Goal: Information Seeking & Learning: Learn about a topic

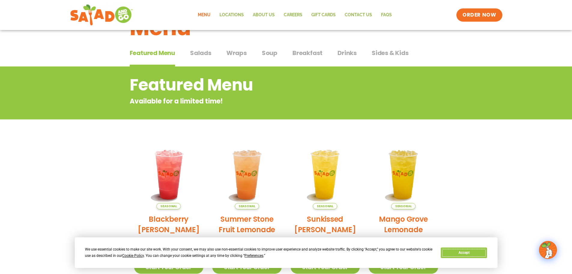
click at [472, 251] on button "Accept" at bounding box center [464, 252] width 46 height 11
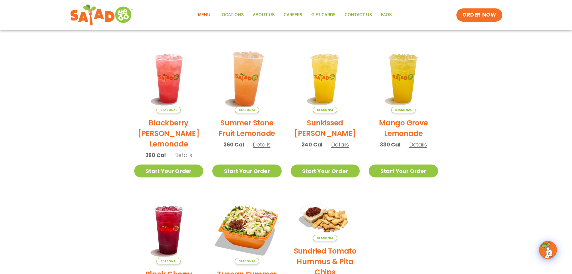
scroll to position [22, 0]
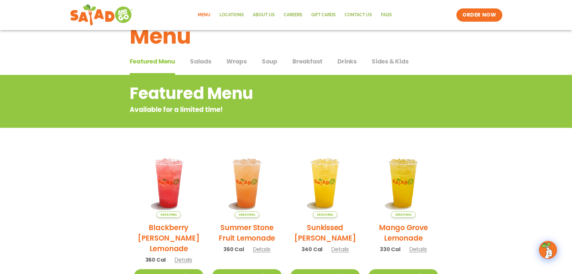
click at [191, 59] on span "Salads" at bounding box center [200, 61] width 21 height 9
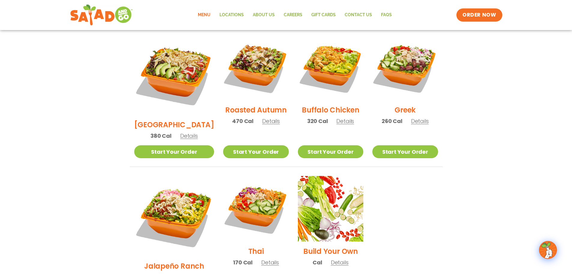
scroll to position [322, 0]
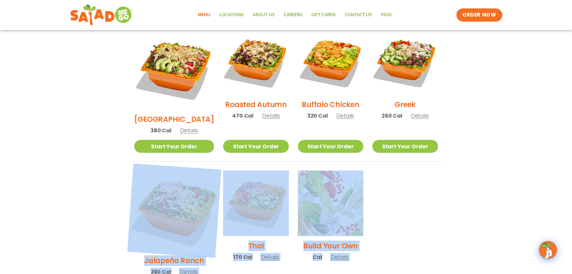
drag, startPoint x: 369, startPoint y: 257, endPoint x: 142, endPoint y: 154, distance: 249.1
click at [142, 154] on ul "Seasonal Tuscan Summer Salad 420 Cal Details Start Your Order Seasonal Start Yo…" at bounding box center [286, 89] width 313 height 425
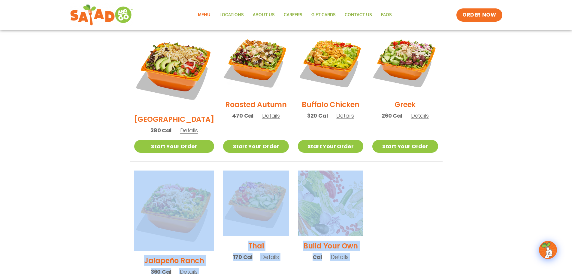
click at [408, 189] on ul "Seasonal Tuscan Summer Salad 420 Cal Details Start Your Order Seasonal Start Yo…" at bounding box center [286, 89] width 313 height 425
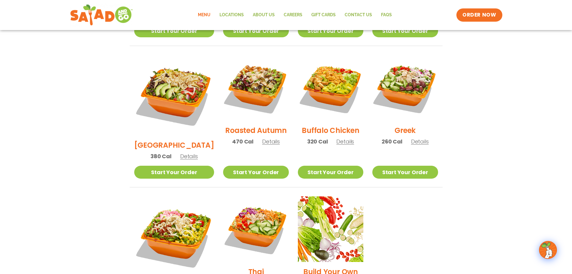
scroll to position [262, 0]
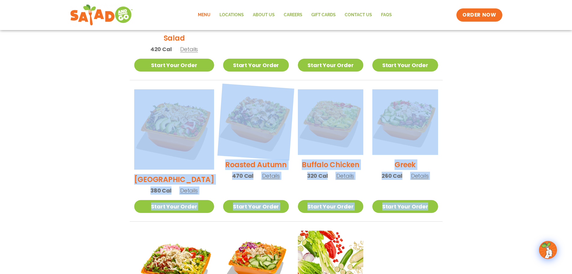
drag, startPoint x: 460, startPoint y: 187, endPoint x: 226, endPoint y: 104, distance: 247.6
click at [138, 85] on section "Salads Our house-made dressings make our huge portions even more delicious. Goo…" at bounding box center [286, 98] width 572 height 528
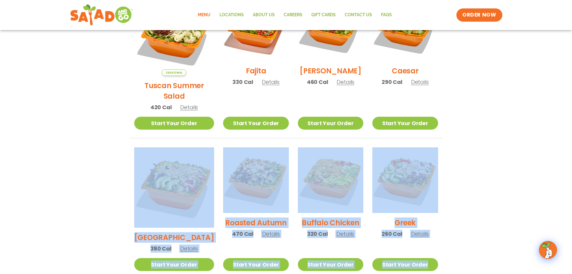
scroll to position [202, 0]
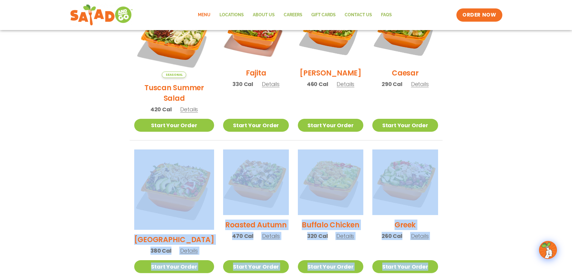
click at [500, 187] on section "Salads Our house-made dressings make our huge portions even more delicious. Goo…" at bounding box center [286, 159] width 572 height 528
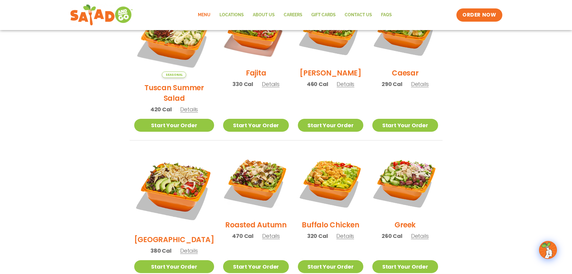
click at [495, 169] on section "Salads Our house-made dressings make our huge portions even more delicious. Goo…" at bounding box center [286, 159] width 572 height 528
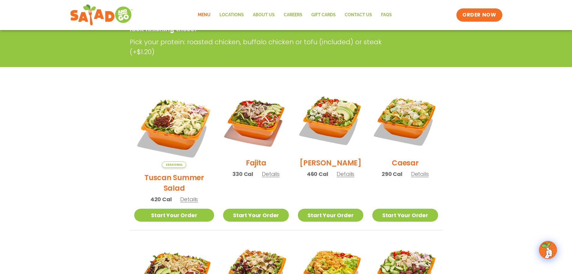
scroll to position [112, 0]
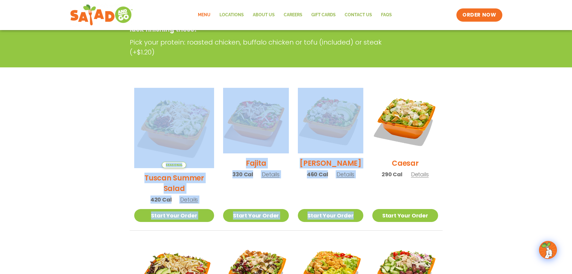
drag, startPoint x: 115, startPoint y: 84, endPoint x: 495, endPoint y: 170, distance: 389.5
click at [495, 170] on section "Salads Our house-made dressings make our huge portions even more delicious. Goo…" at bounding box center [286, 249] width 572 height 528
drag, startPoint x: 477, startPoint y: 171, endPoint x: 184, endPoint y: 71, distance: 309.9
click at [148, 69] on section "Salads Our house-made dressings make our huge portions even more delicious. Goo…" at bounding box center [286, 249] width 572 height 528
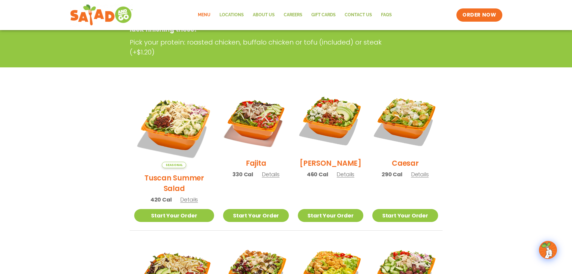
click at [535, 140] on section "Salads Our house-made dressings make our huge portions even more delicious. Goo…" at bounding box center [286, 249] width 572 height 528
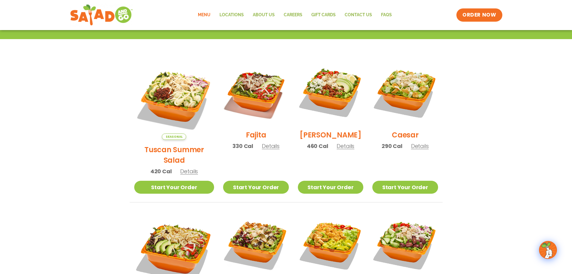
scroll to position [202, 0]
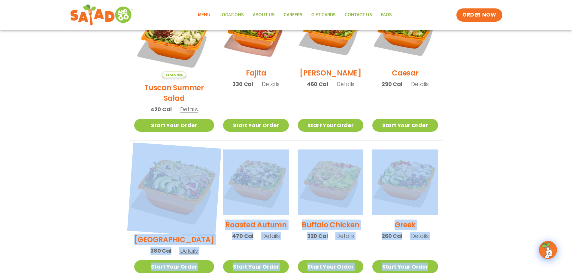
drag, startPoint x: 479, startPoint y: 241, endPoint x: 165, endPoint y: 180, distance: 320.3
click at [165, 180] on section "Salads Our house-made dressings make our huge portions even more delicious. Goo…" at bounding box center [286, 159] width 572 height 528
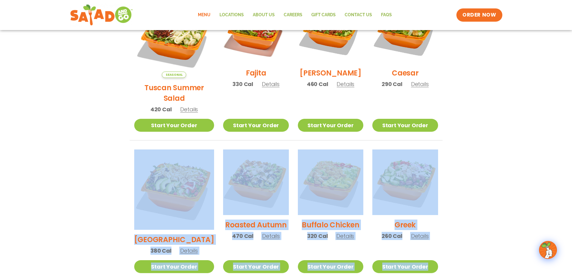
click at [498, 197] on section "Salads Our house-made dressings make our huge portions even more delicious. Goo…" at bounding box center [286, 159] width 572 height 528
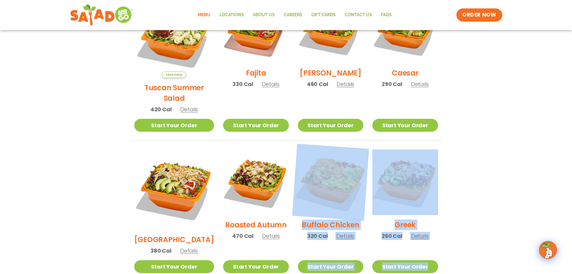
drag, startPoint x: 476, startPoint y: 240, endPoint x: 335, endPoint y: 151, distance: 166.5
click at [293, 154] on section "Salads Our house-made dressings make our huge portions even more delicious. Goo…" at bounding box center [286, 159] width 572 height 528
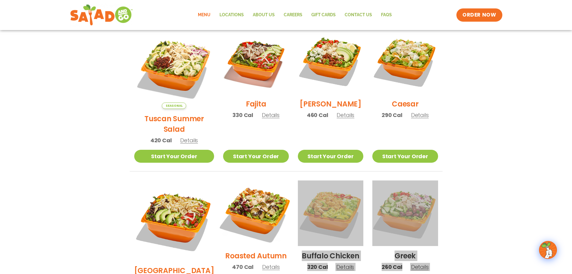
scroll to position [232, 0]
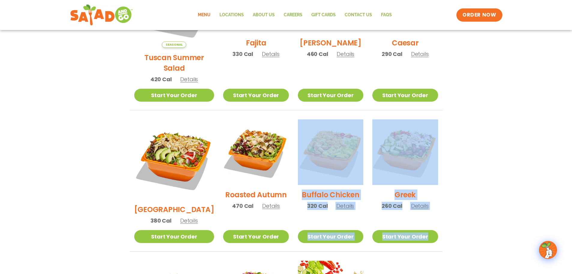
drag, startPoint x: 539, startPoint y: 109, endPoint x: 530, endPoint y: 107, distance: 9.5
click at [539, 109] on section "Salads Our house-made dressings make our huge portions even more delicious. Goo…" at bounding box center [286, 129] width 572 height 528
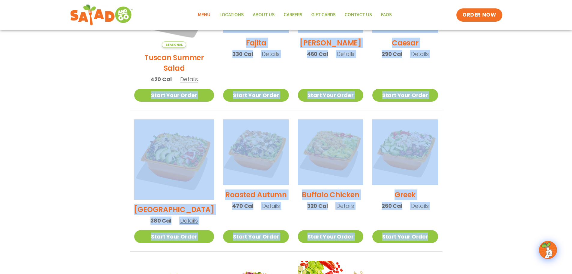
drag, startPoint x: 457, startPoint y: 223, endPoint x: 24, endPoint y: 90, distance: 453.1
click at [15, 92] on section "Salads Our house-made dressings make our huge portions even more delicious. Goo…" at bounding box center [286, 129] width 572 height 528
click at [507, 138] on section "Salads Our house-made dressings make our huge portions even more delicious. Goo…" at bounding box center [286, 129] width 572 height 528
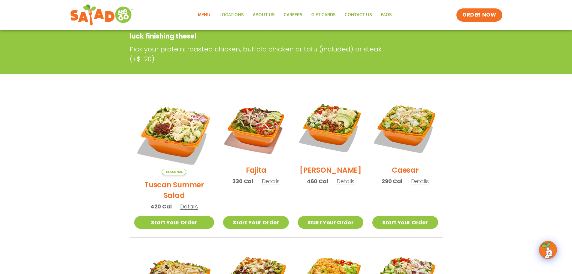
scroll to position [142, 0]
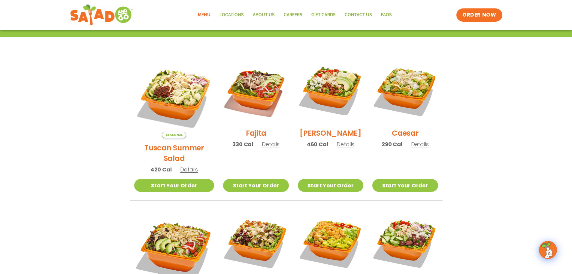
click at [471, 134] on section "Salads Our house-made dressings make our huge portions even more delicious. Goo…" at bounding box center [286, 219] width 572 height 528
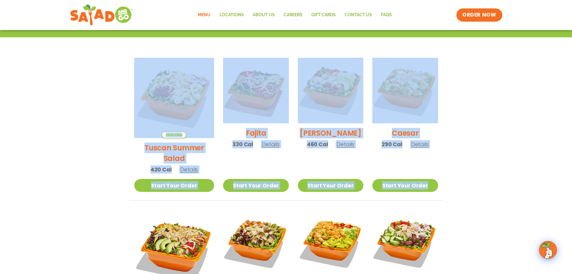
drag, startPoint x: 451, startPoint y: 187, endPoint x: 94, endPoint y: 70, distance: 375.0
click at [94, 70] on section "Salads Our house-made dressings make our huge portions even more delicious. Goo…" at bounding box center [286, 219] width 572 height 528
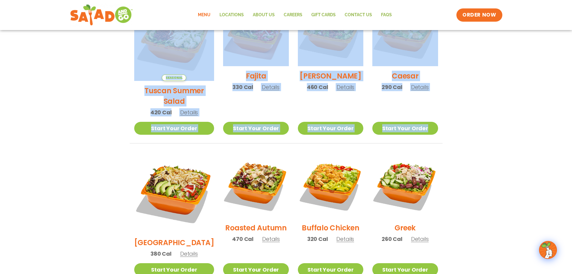
scroll to position [292, 0]
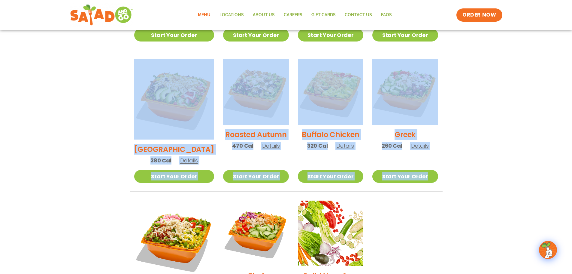
drag, startPoint x: 495, startPoint y: 156, endPoint x: 107, endPoint y: 68, distance: 398.6
click at [107, 68] on section "Salads Our house-made dressings make our huge portions even more delicious. Goo…" at bounding box center [286, 68] width 572 height 528
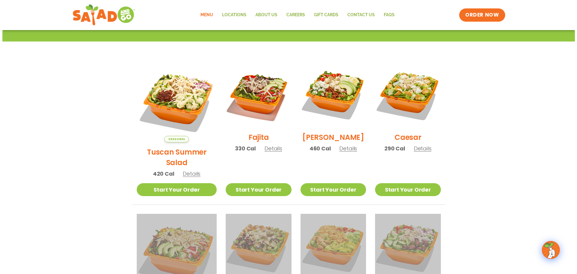
scroll to position [82, 0]
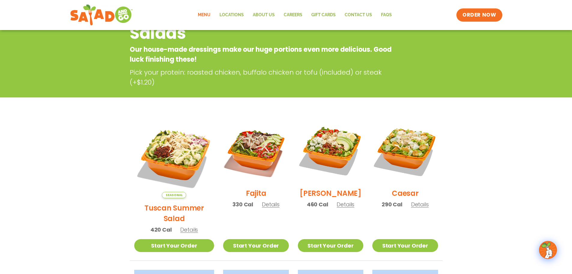
drag, startPoint x: 247, startPoint y: 163, endPoint x: 371, endPoint y: 223, distance: 138.4
click at [247, 163] on img at bounding box center [255, 150] width 65 height 65
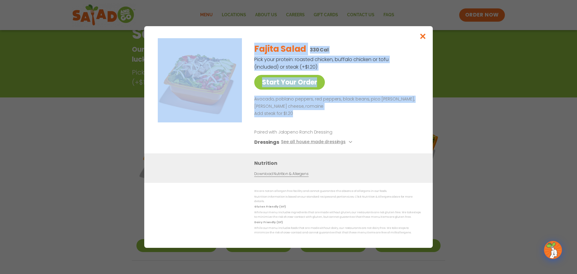
drag, startPoint x: 302, startPoint y: 114, endPoint x: 248, endPoint y: 102, distance: 55.5
click at [248, 102] on div "Start Your Order Fajita Salad 330 Cal Pick your protein: roasted chicken, buffa…" at bounding box center [288, 95] width 264 height 115
click at [343, 117] on p "Add steak for $1.20" at bounding box center [336, 113] width 164 height 7
drag, startPoint x: 306, startPoint y: 115, endPoint x: 245, endPoint y: 103, distance: 61.7
click at [245, 103] on div "Start Your Order Fajita Salad 330 Cal Pick your protein: roasted chicken, buffa…" at bounding box center [288, 95] width 264 height 115
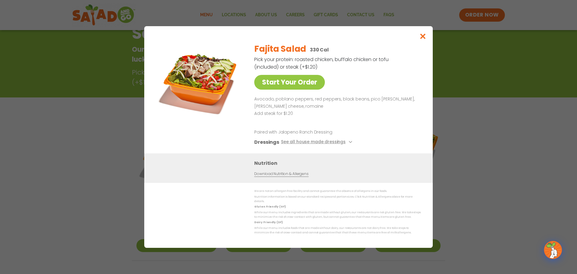
click at [402, 119] on p at bounding box center [336, 120] width 164 height 7
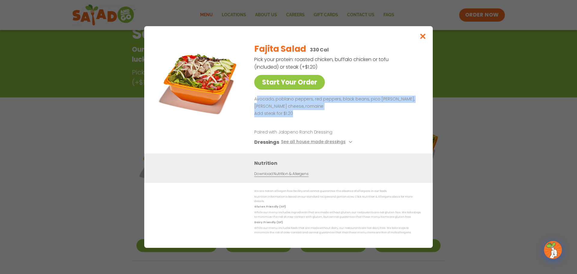
drag, startPoint x: 332, startPoint y: 117, endPoint x: 256, endPoint y: 100, distance: 78.0
click at [256, 100] on div "Avocado, poblano peppers, red peppers, black beans, pico [PERSON_NAME], [PERSON…" at bounding box center [336, 110] width 164 height 29
click at [335, 114] on p "Add steak for $1.20" at bounding box center [336, 113] width 164 height 7
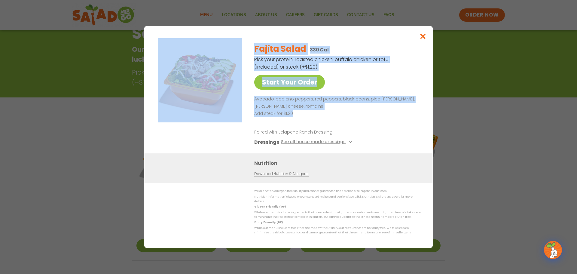
drag, startPoint x: 326, startPoint y: 114, endPoint x: 245, endPoint y: 99, distance: 82.6
click at [244, 99] on div "Start Your Order Fajita Salad 330 Cal Pick your protein: roasted chicken, buffa…" at bounding box center [288, 95] width 264 height 115
click at [332, 114] on p "Add steak for $1.20" at bounding box center [336, 113] width 164 height 7
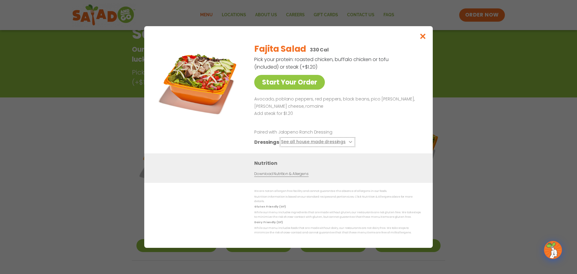
click at [346, 141] on button "See all house made dressings" at bounding box center [317, 142] width 73 height 8
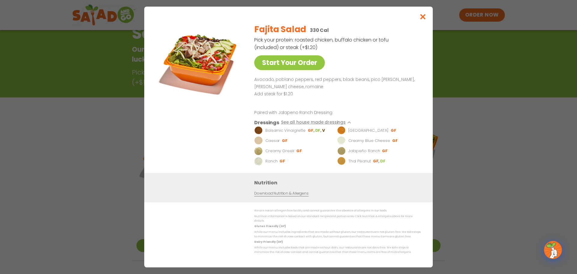
click at [386, 153] on li "GF" at bounding box center [385, 150] width 6 height 5
click at [359, 150] on p "Jalapeño Ranch" at bounding box center [364, 151] width 32 height 6
click at [351, 151] on p "Jalapeño Ranch" at bounding box center [364, 151] width 32 height 6
click at [278, 195] on link "Download Nutrition & Allergens" at bounding box center [281, 193] width 54 height 6
click at [424, 20] on icon "Close modal" at bounding box center [423, 17] width 8 height 6
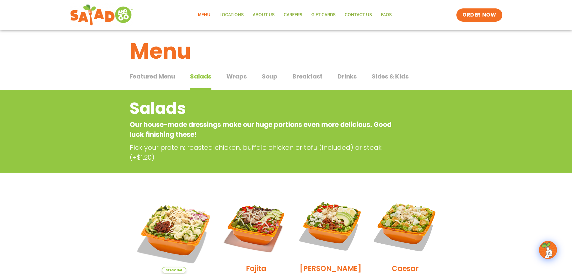
scroll to position [6, 0]
